Goal: Task Accomplishment & Management: Manage account settings

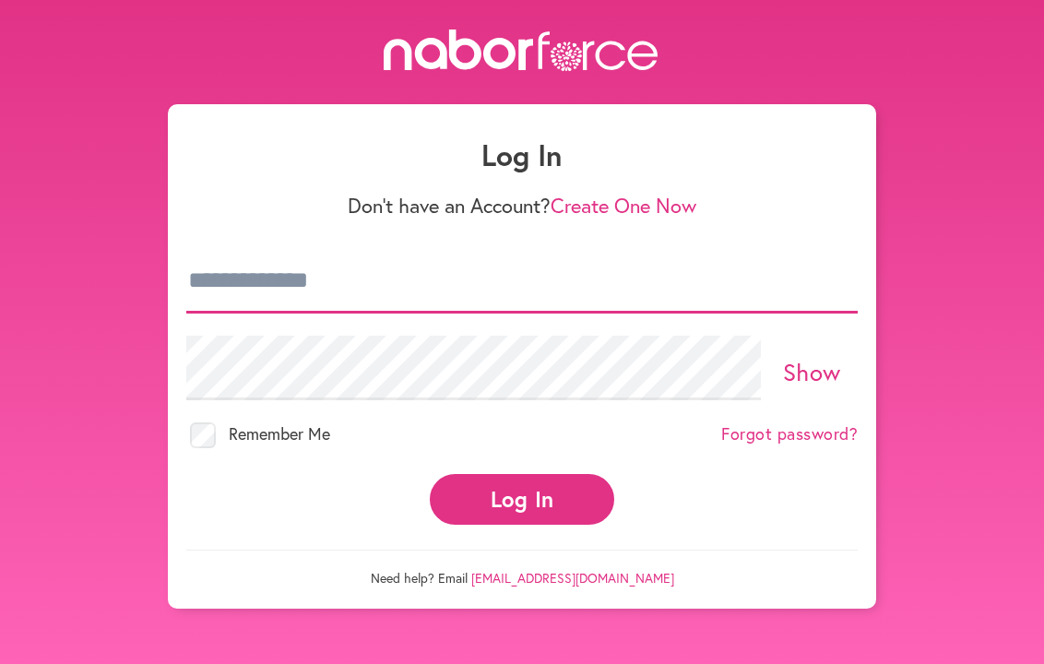
type input "**********"
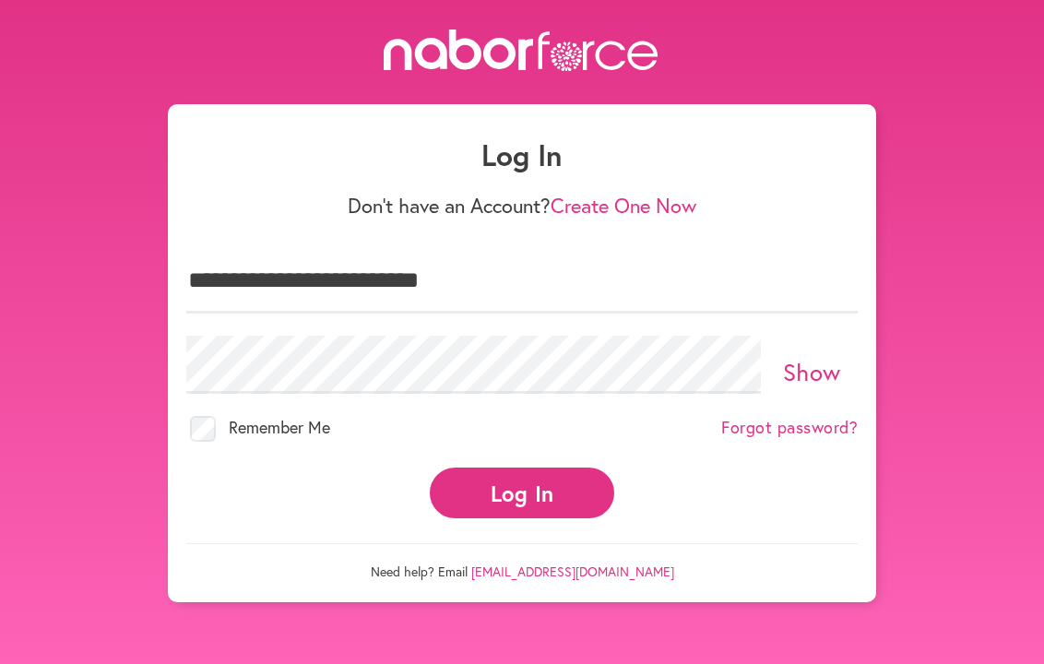
click at [460, 478] on button "Log In" at bounding box center [522, 493] width 184 height 51
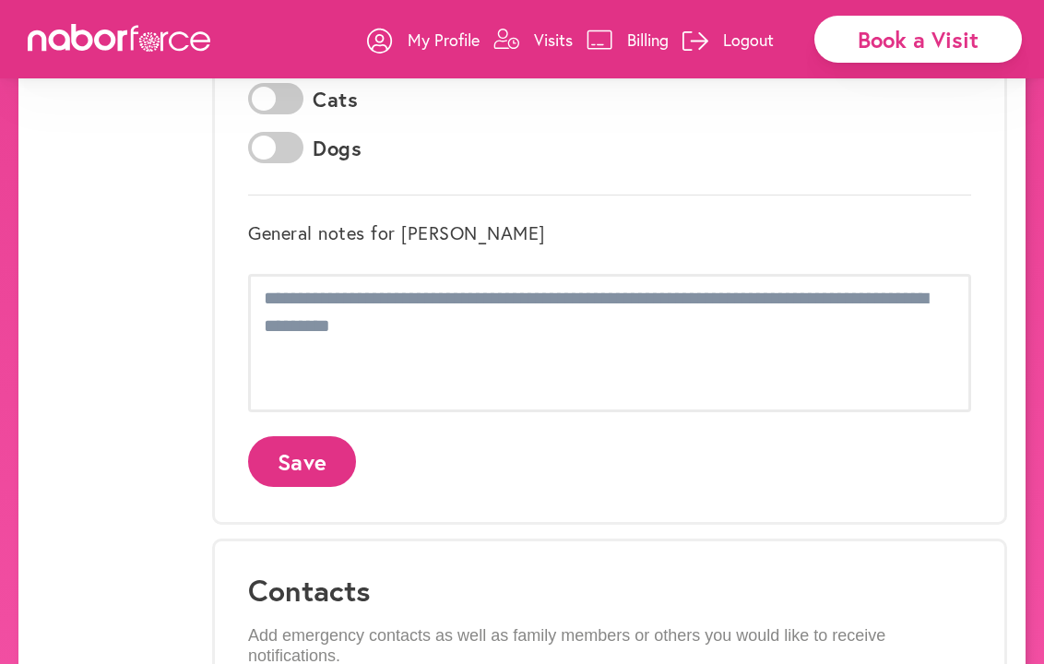
scroll to position [595, 0]
click at [655, 41] on p "Billing" at bounding box center [648, 40] width 42 height 22
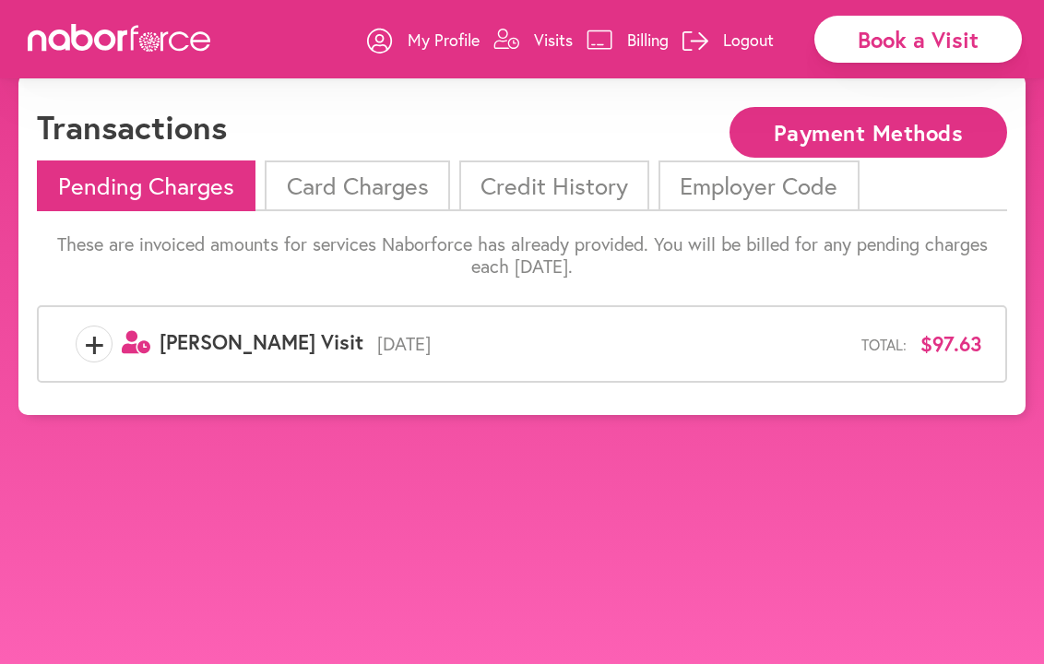
scroll to position [43, 0]
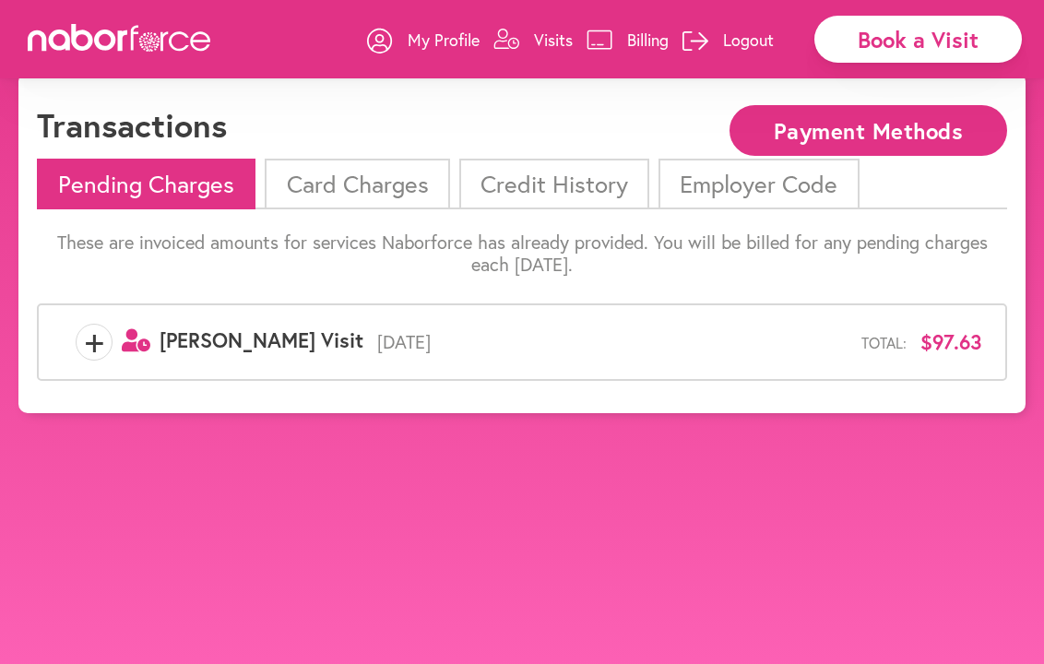
click at [95, 341] on span "+" at bounding box center [94, 342] width 35 height 37
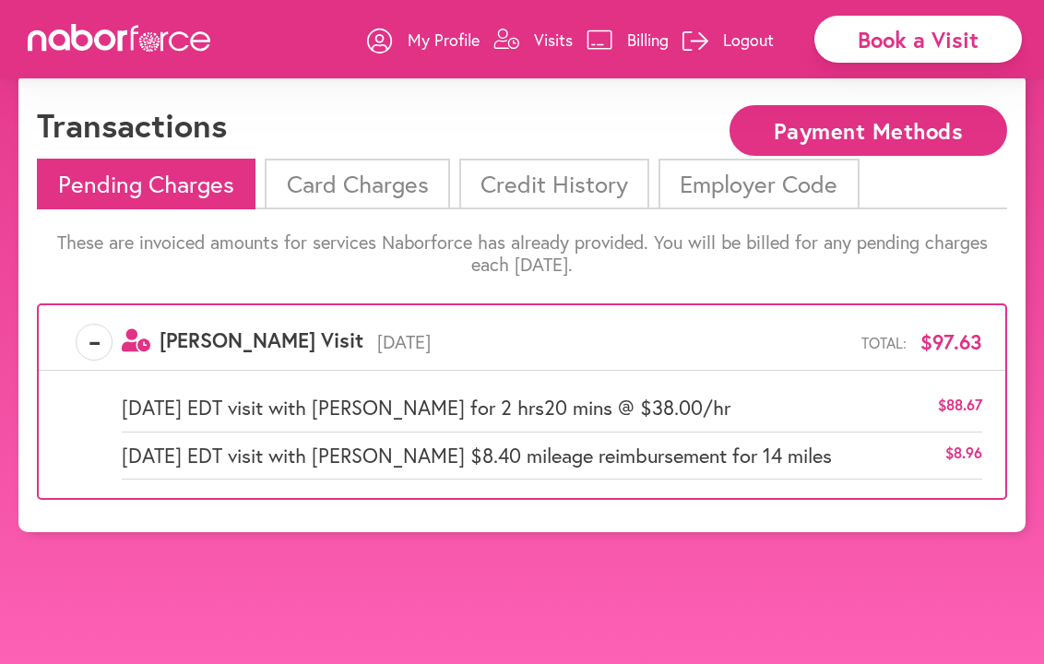
click at [739, 35] on p "Logout" at bounding box center [748, 40] width 51 height 22
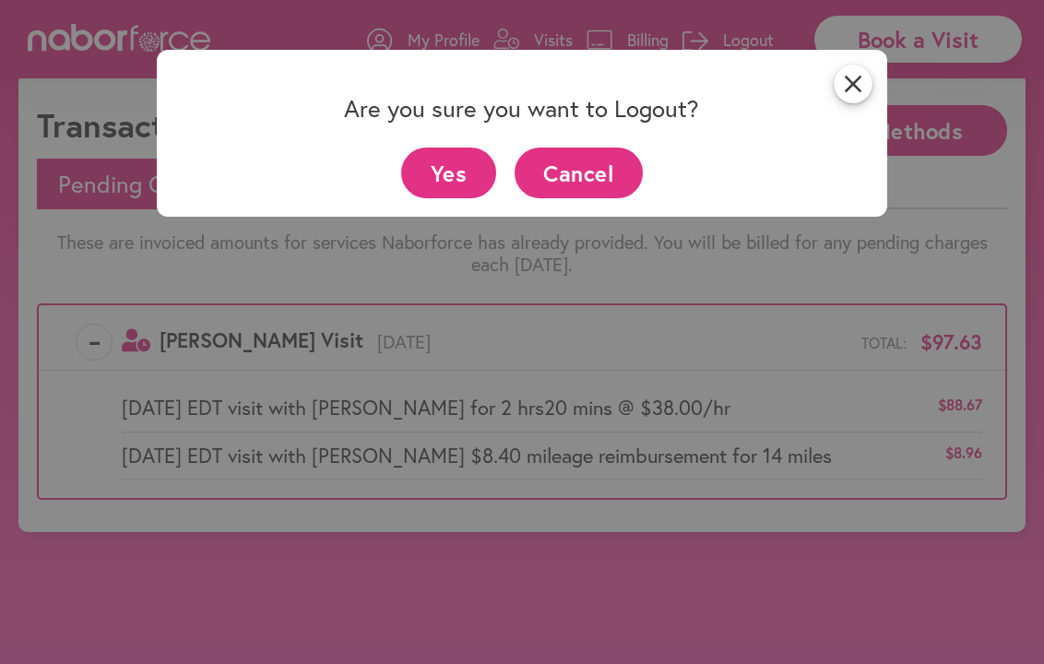
click at [435, 173] on button "Yes" at bounding box center [448, 173] width 95 height 51
